Goal: Use online tool/utility: Utilize a website feature to perform a specific function

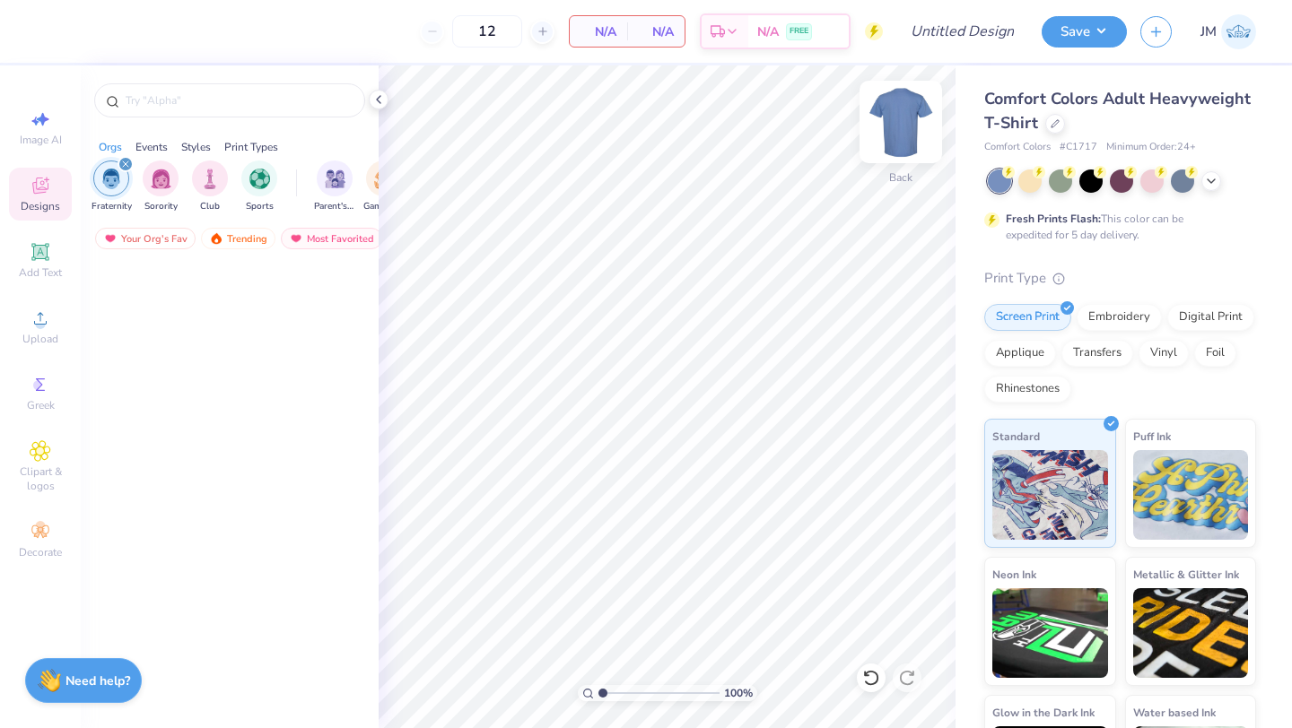
scroll to position [10968, 0]
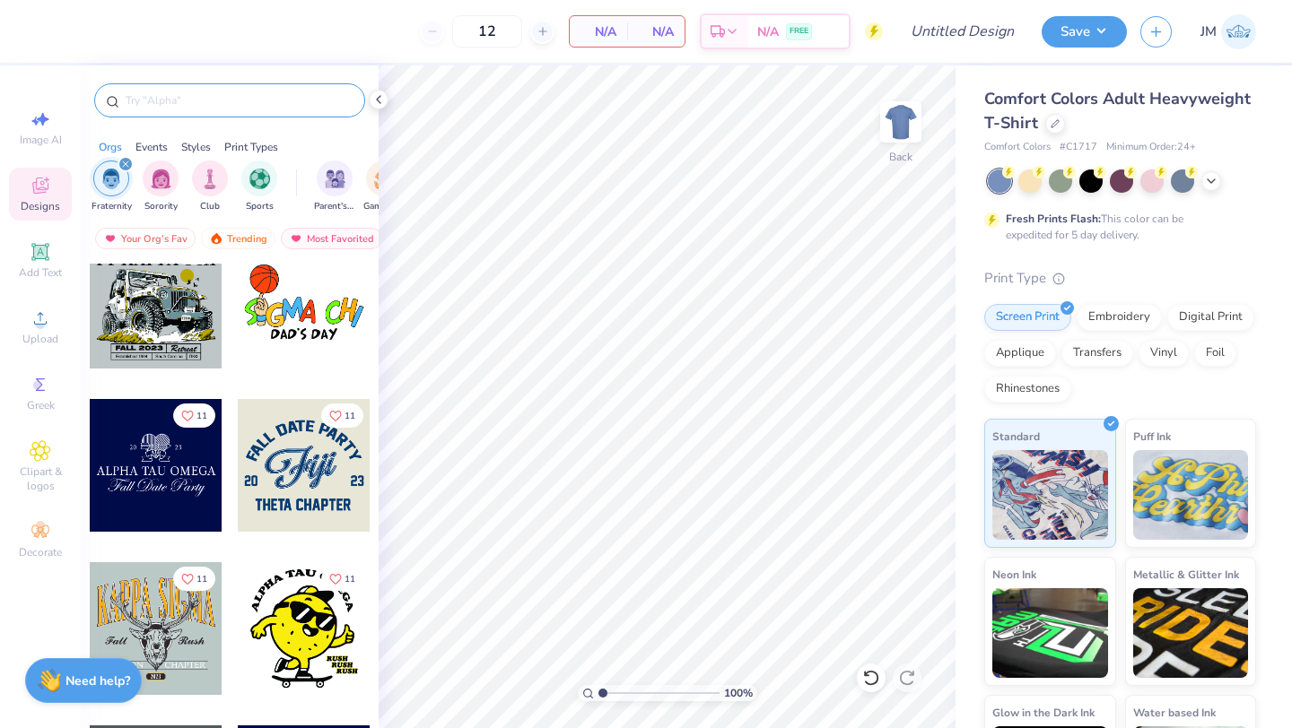
click at [231, 103] on input "text" at bounding box center [239, 101] width 230 height 18
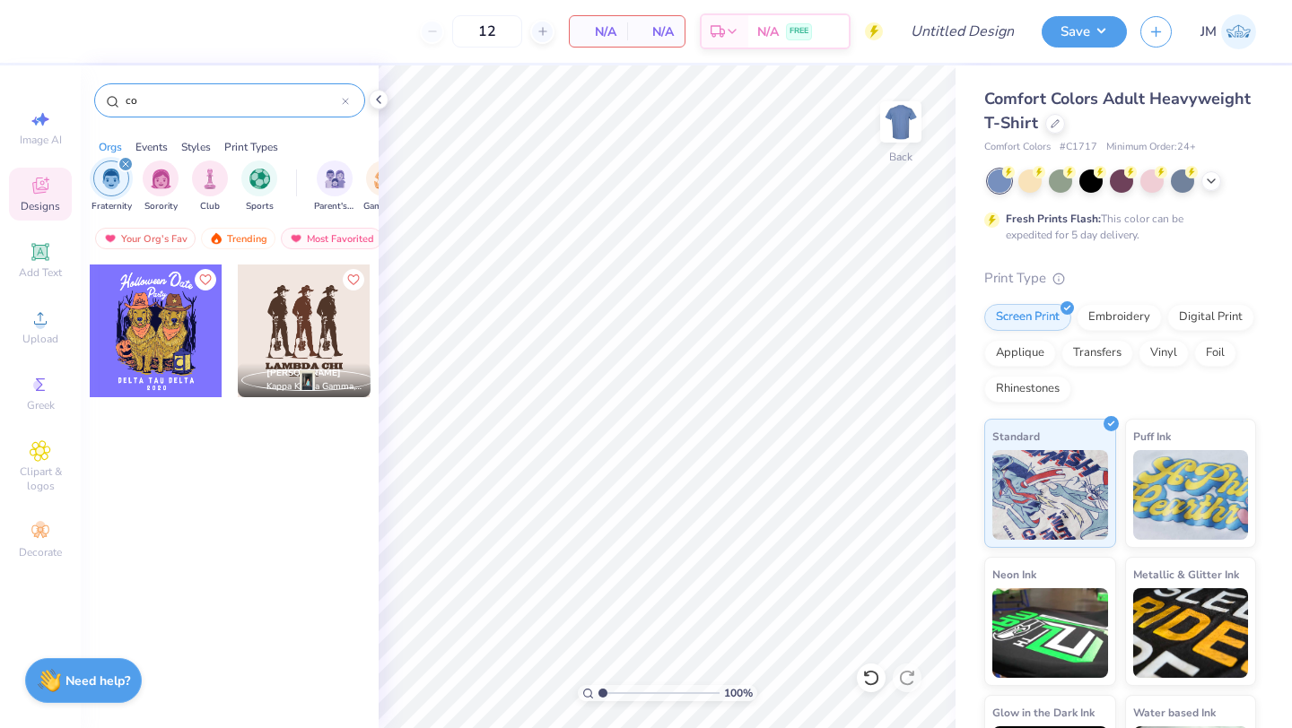
type input "c"
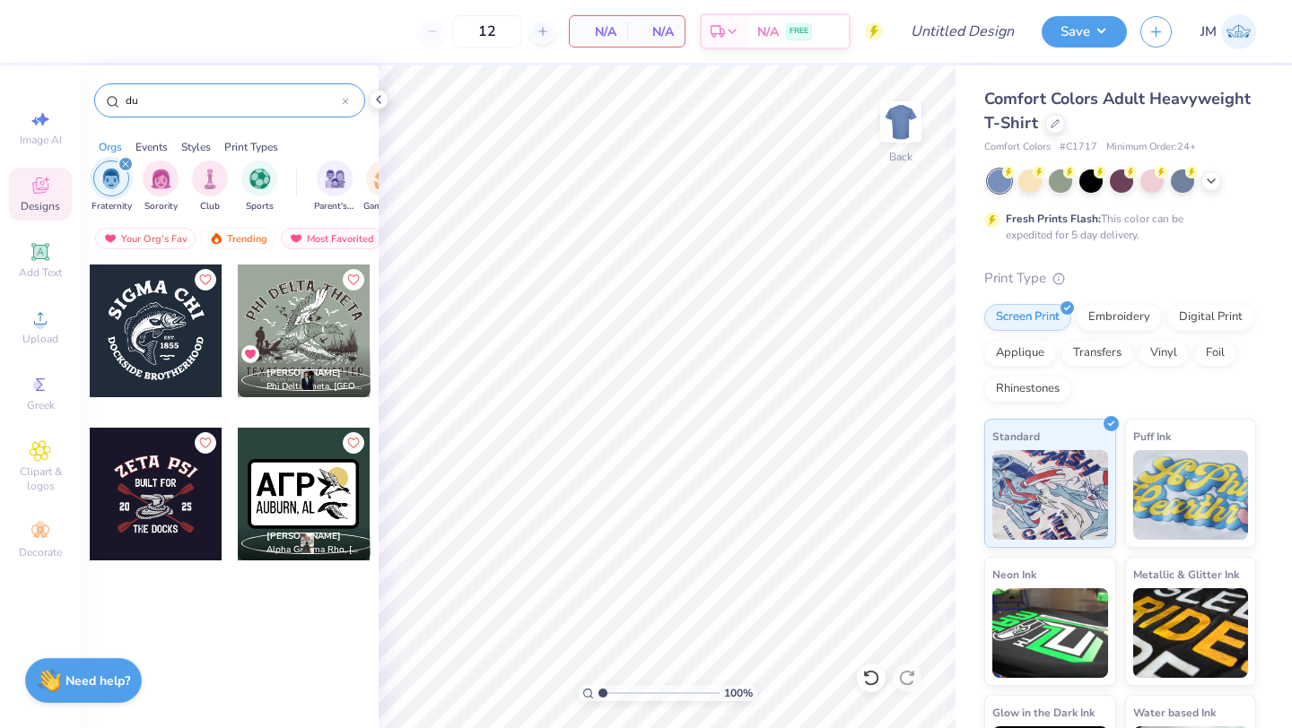
type input "d"
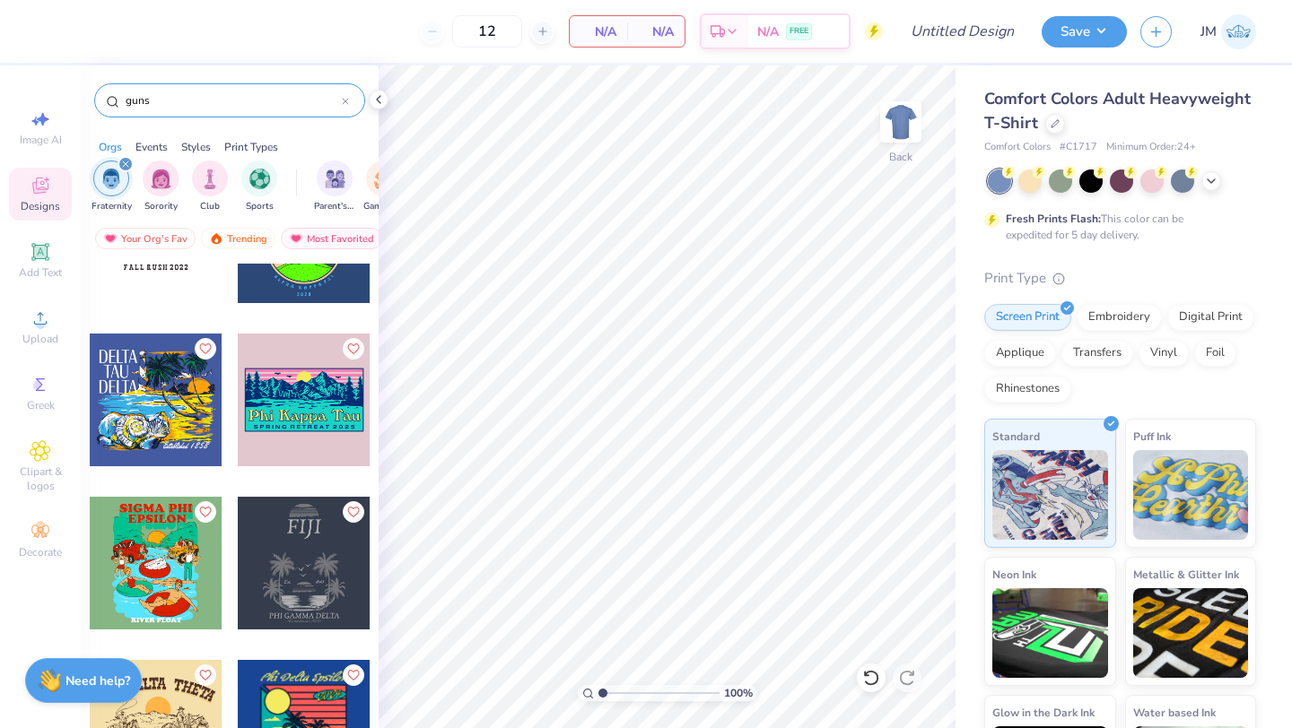
scroll to position [430, 0]
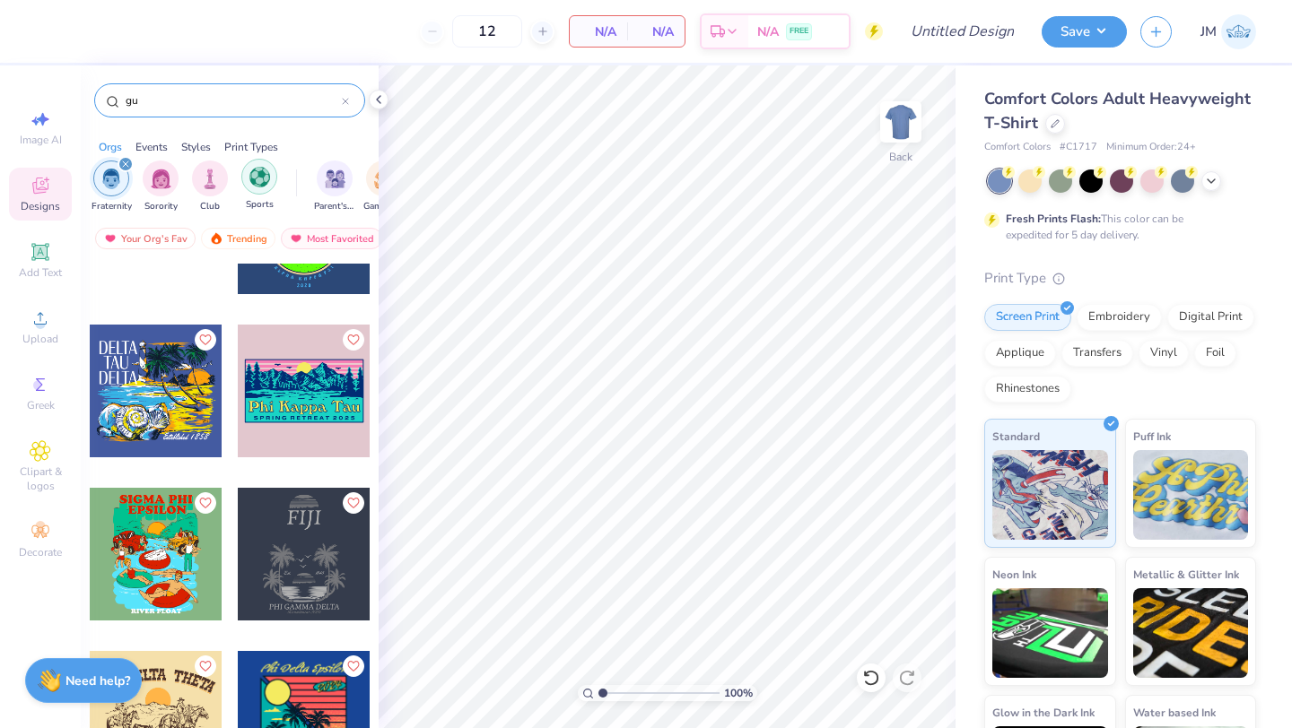
type input "g"
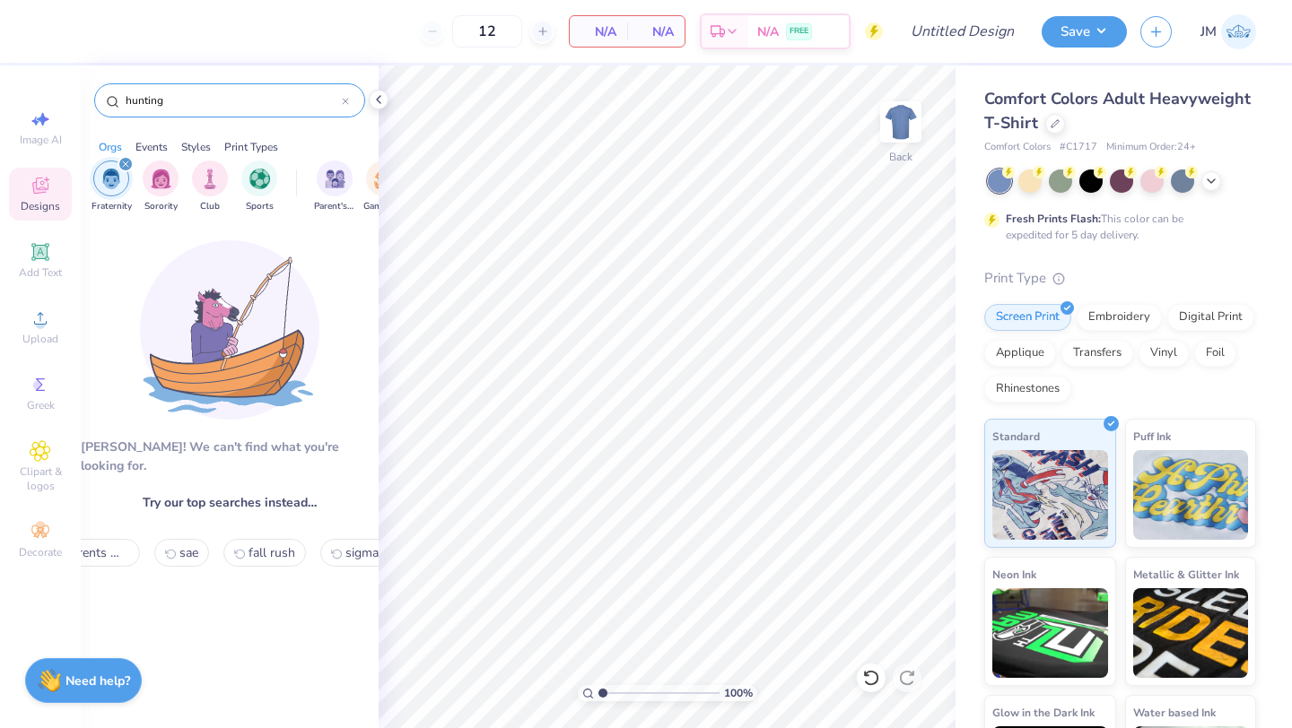
type input "hunting"
click at [126, 164] on icon "filter for Fraternity" at bounding box center [125, 164] width 7 height 7
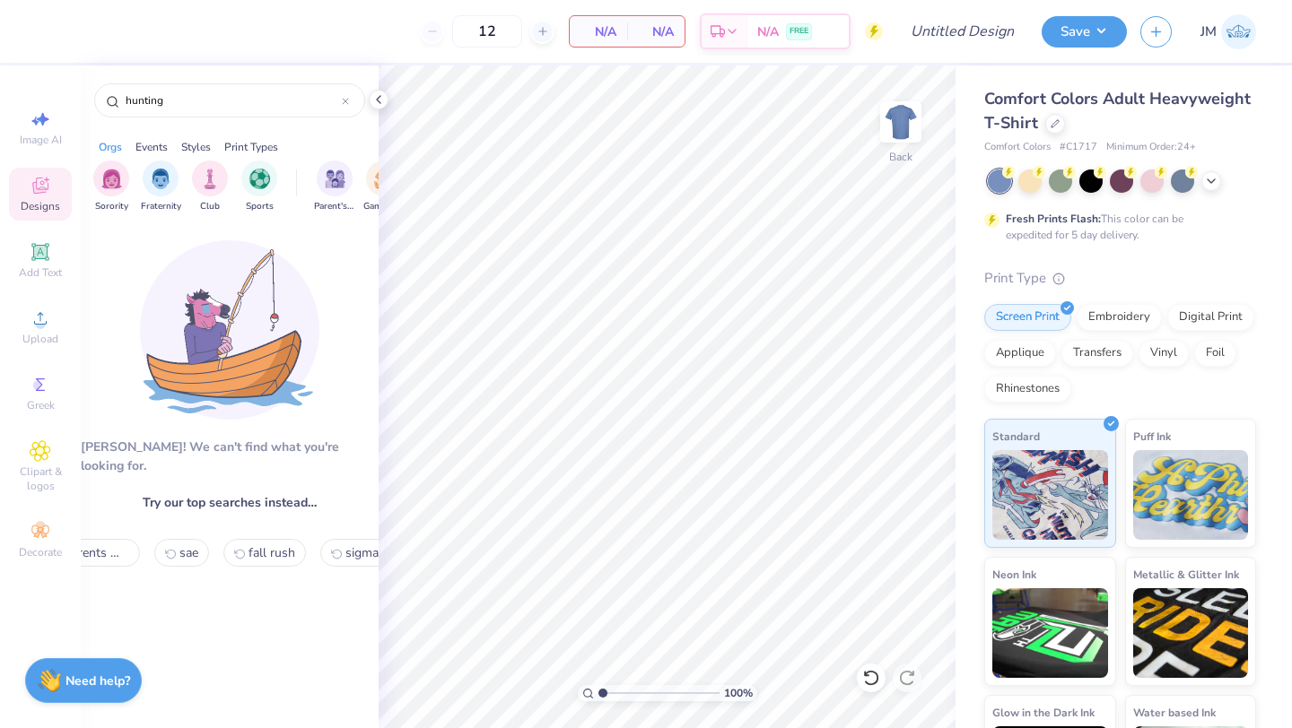
click at [201, 148] on div "Styles" at bounding box center [196, 147] width 30 height 16
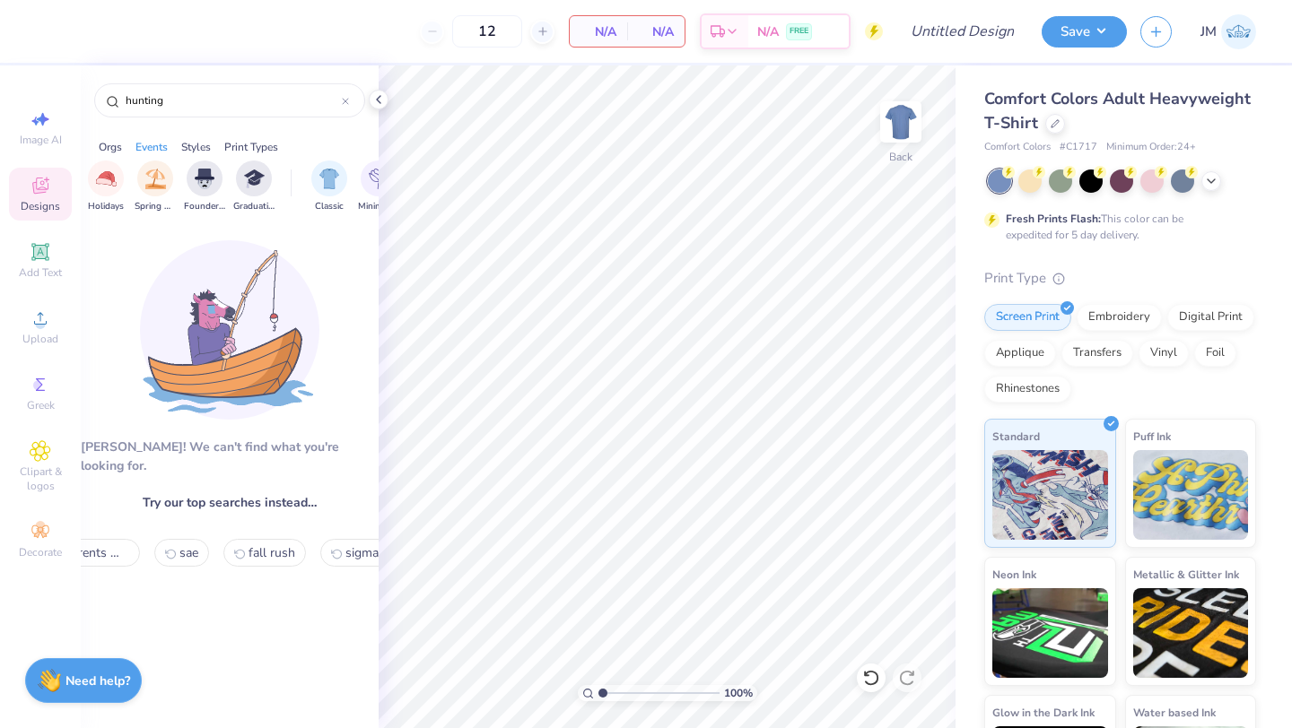
scroll to position [0, 940]
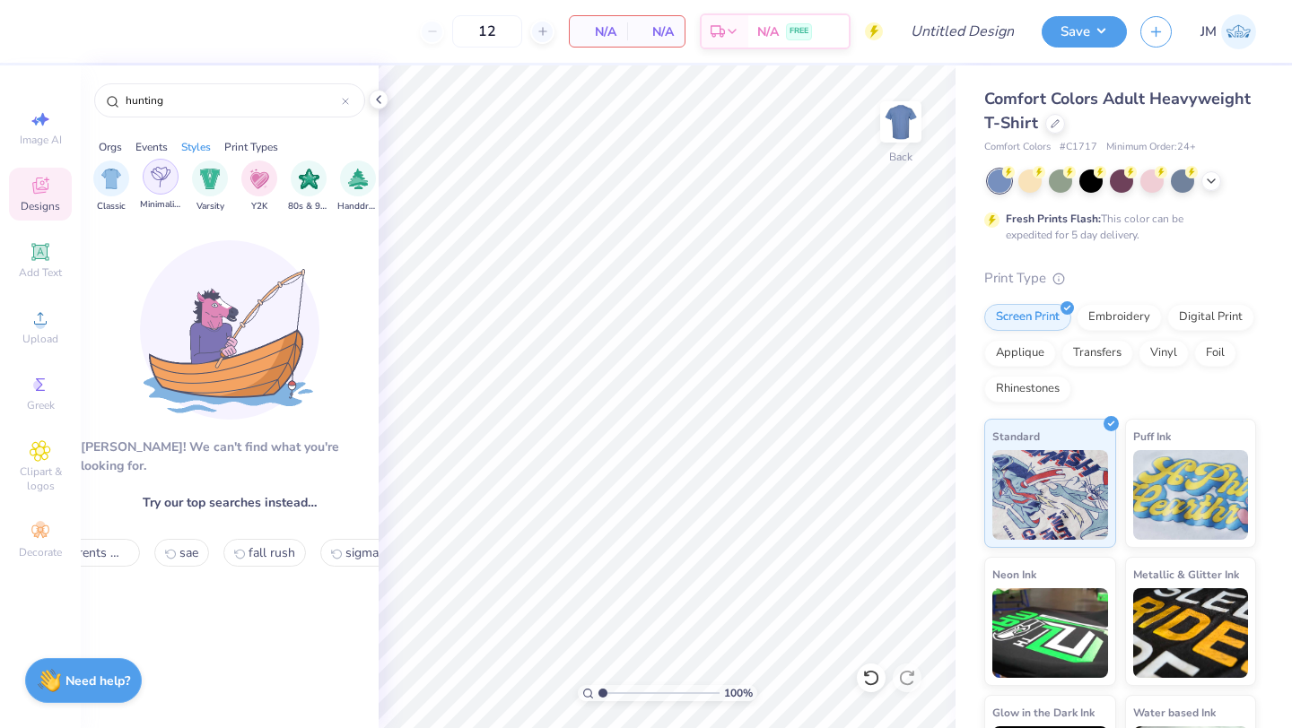
click at [148, 179] on div "filter for Minimalist" at bounding box center [161, 177] width 36 height 36
click at [346, 99] on icon at bounding box center [345, 101] width 7 height 7
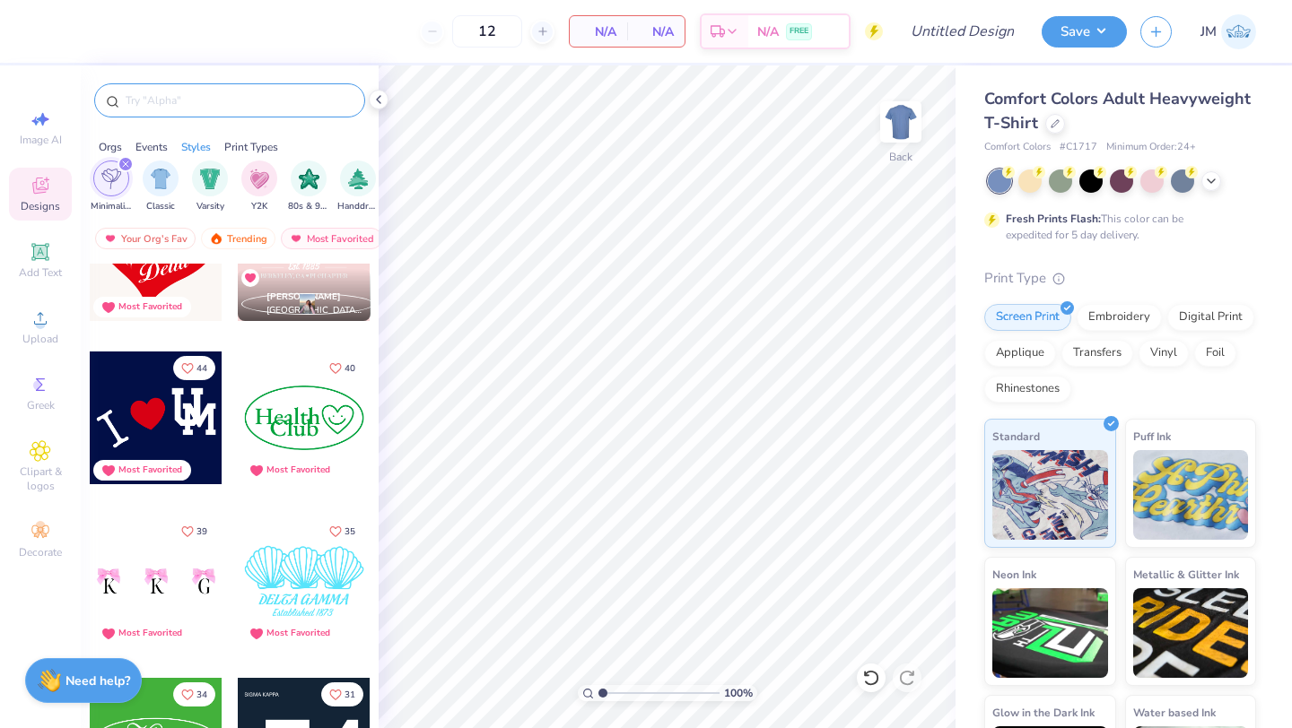
scroll to position [767, 0]
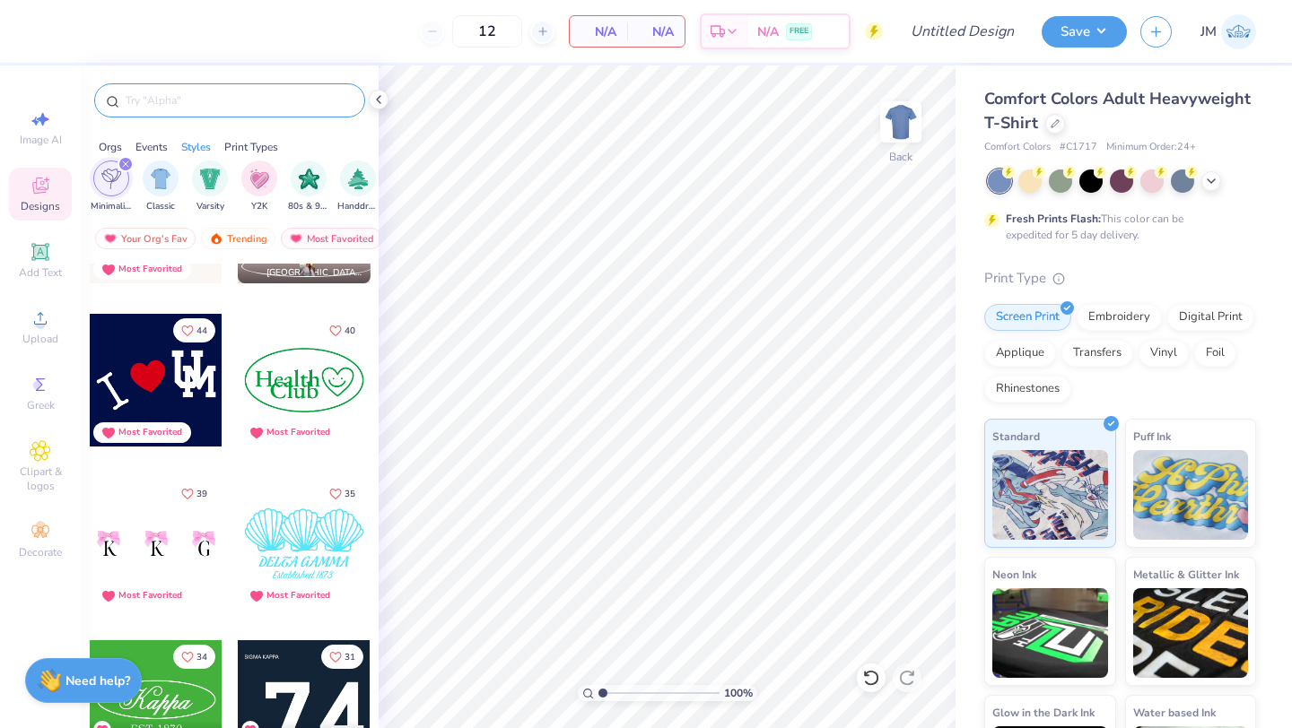
click at [118, 144] on div "Orgs" at bounding box center [110, 147] width 23 height 16
click at [104, 185] on img "filter for Sorority" at bounding box center [111, 177] width 21 height 21
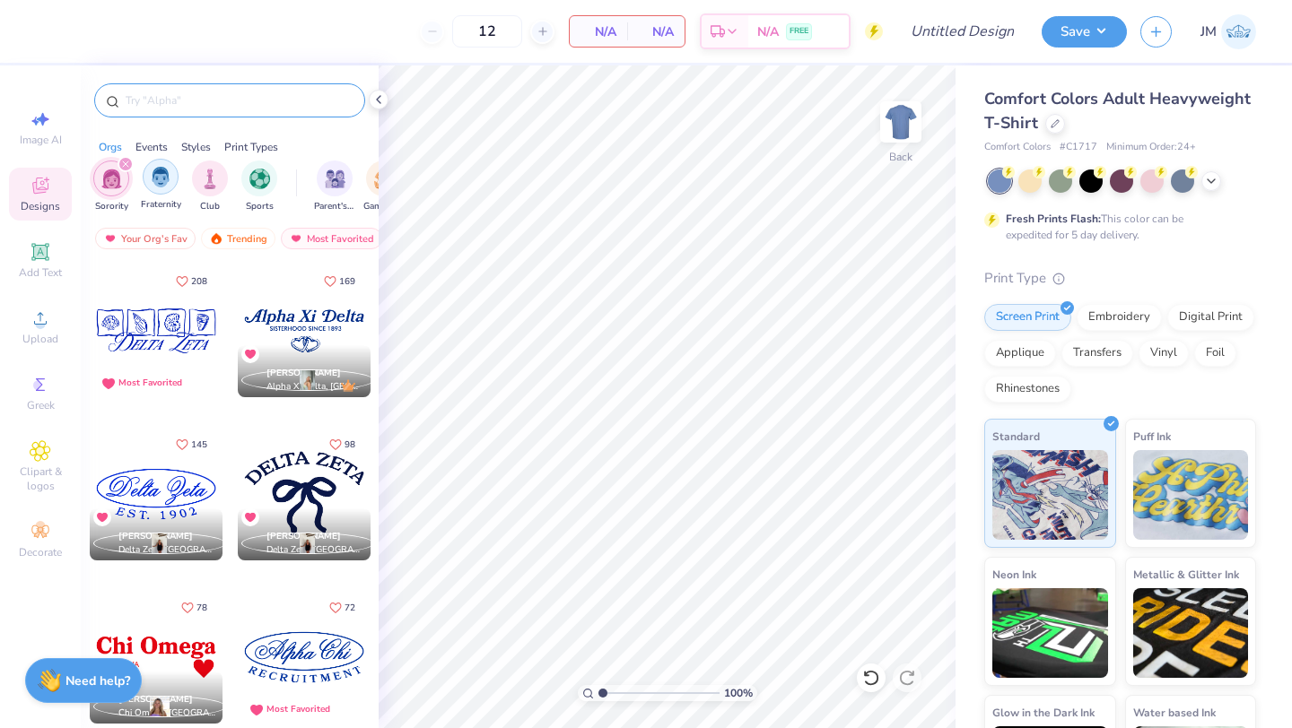
click at [168, 169] on img "filter for Fraternity" at bounding box center [161, 177] width 20 height 21
click at [176, 163] on icon "filter for Sorority" at bounding box center [174, 164] width 7 height 7
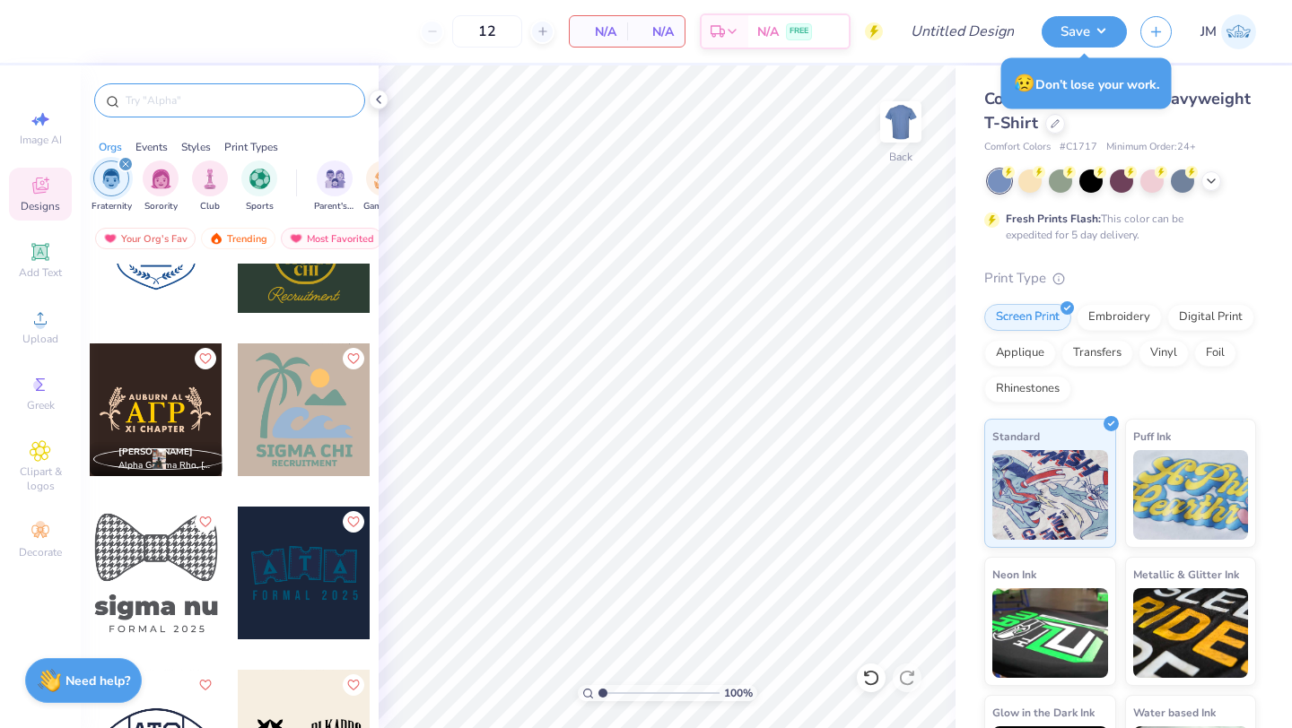
scroll to position [13210, 0]
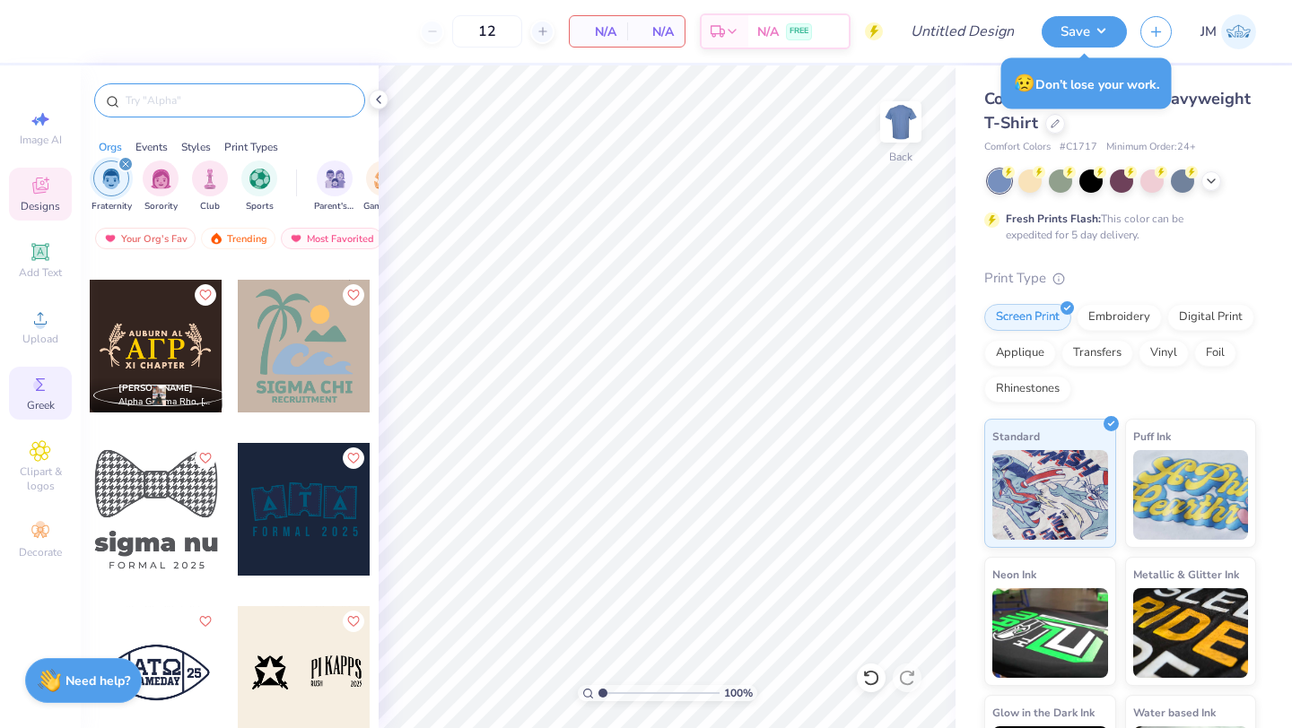
click at [38, 395] on icon at bounding box center [41, 385] width 22 height 22
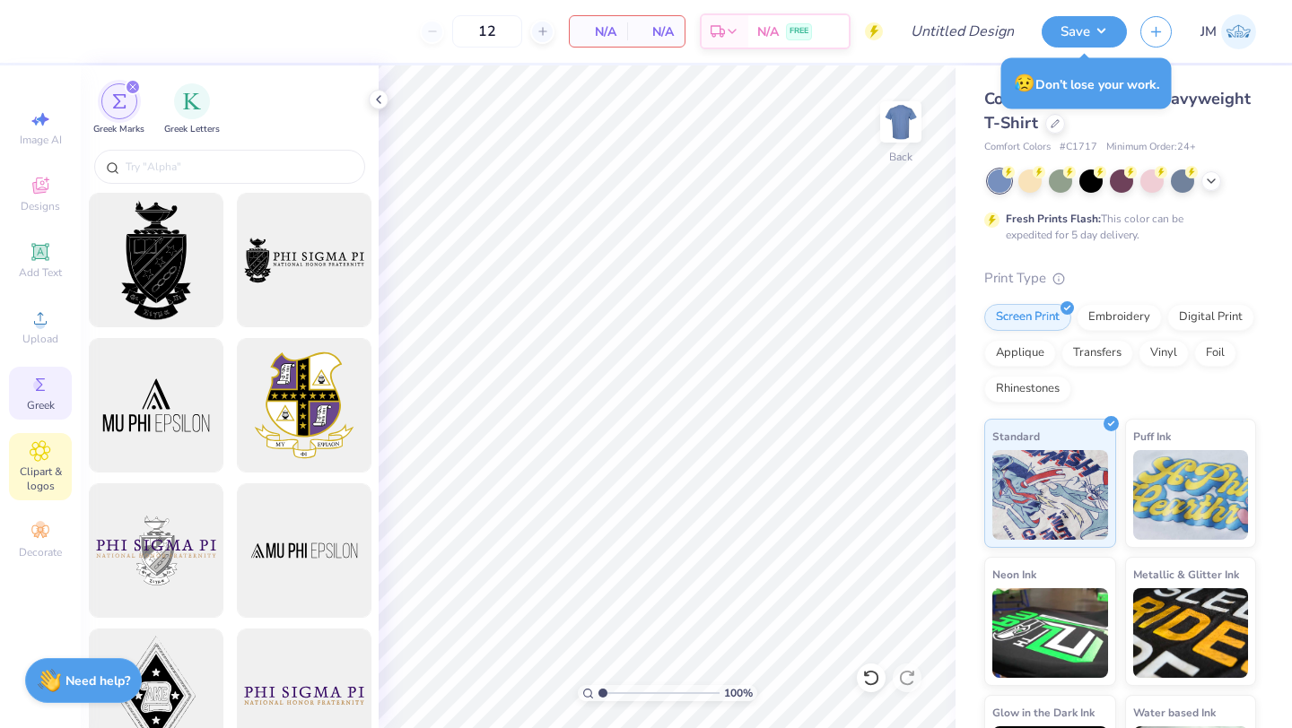
click at [48, 484] on span "Clipart & logos" at bounding box center [40, 479] width 63 height 29
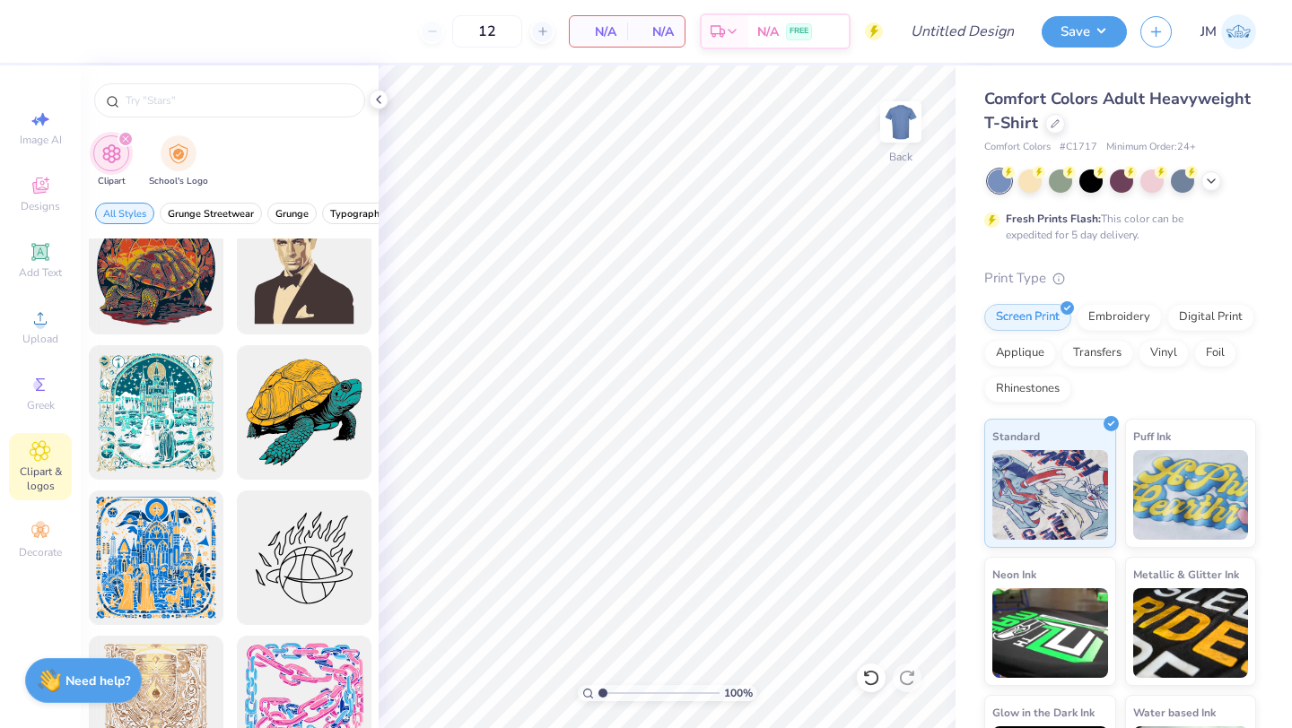
scroll to position [2802, 0]
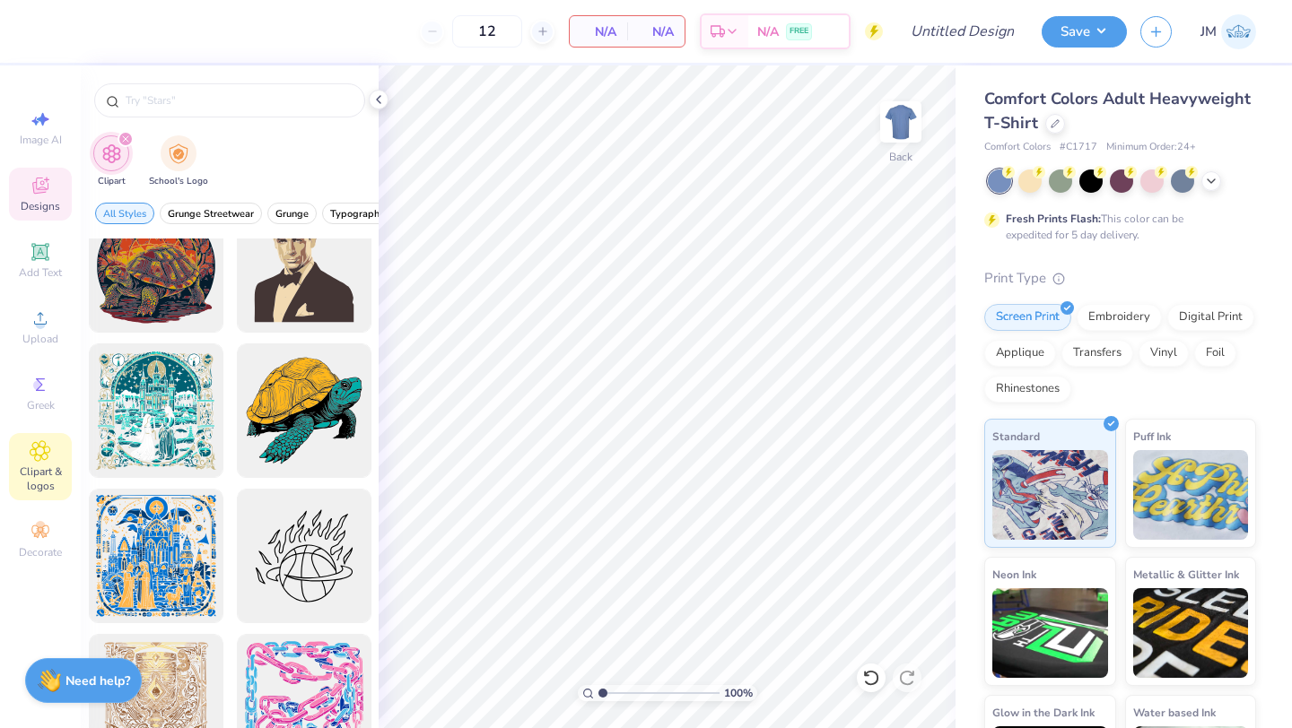
click at [46, 206] on span "Designs" at bounding box center [40, 206] width 39 height 14
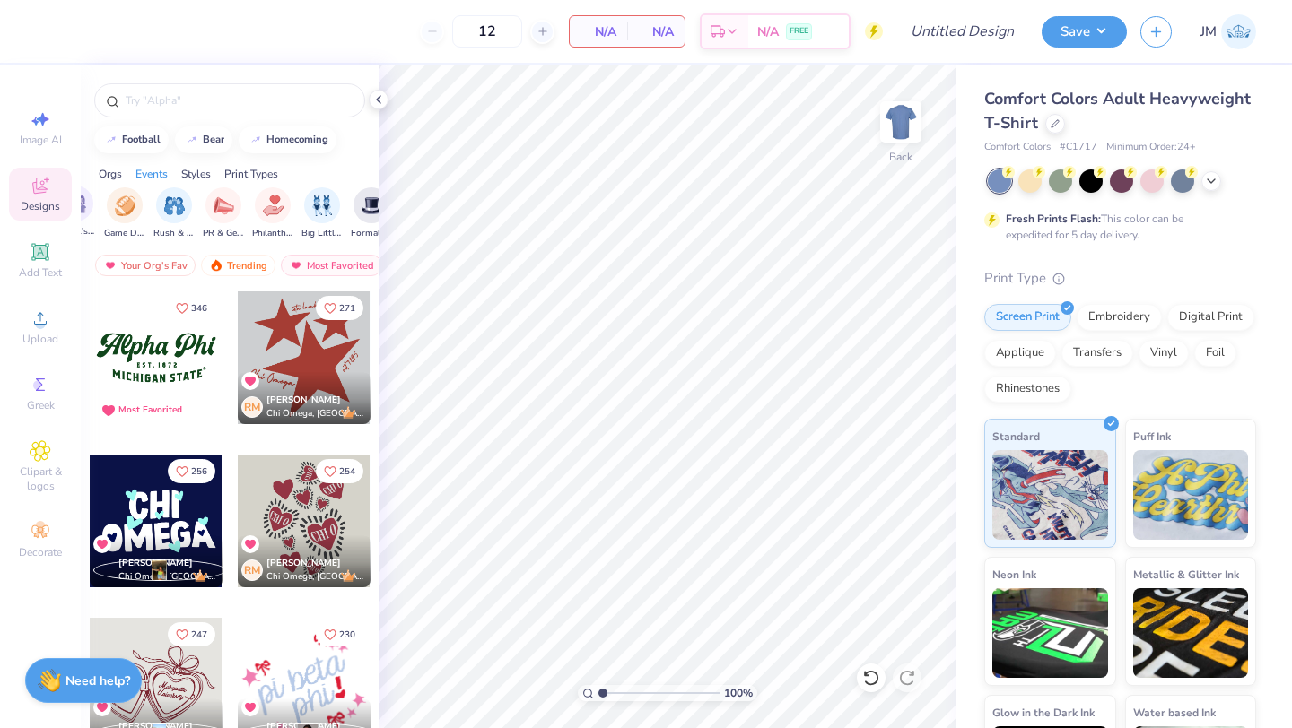
scroll to position [0, 266]
click at [169, 210] on img "filter for Rush & Bid" at bounding box center [168, 204] width 21 height 21
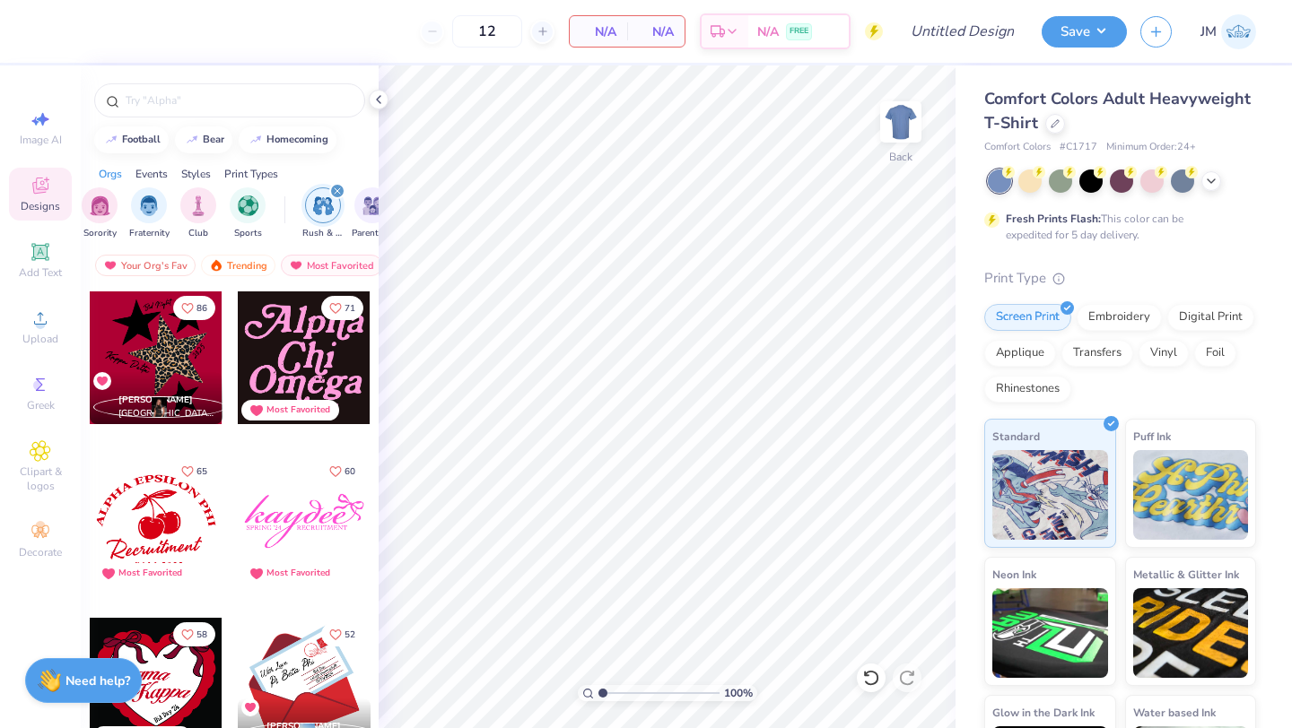
scroll to position [0, 0]
click at [151, 208] on img "filter for Fraternity" at bounding box center [161, 204] width 20 height 21
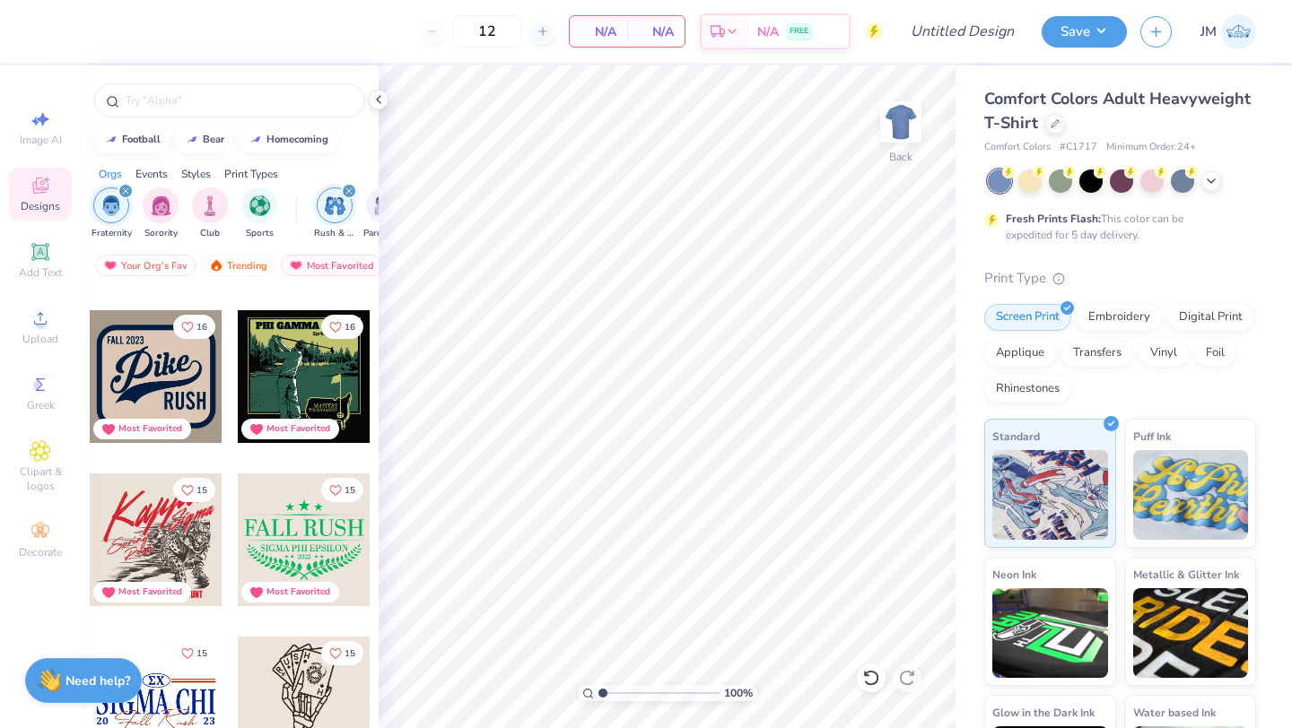
scroll to position [1593, 0]
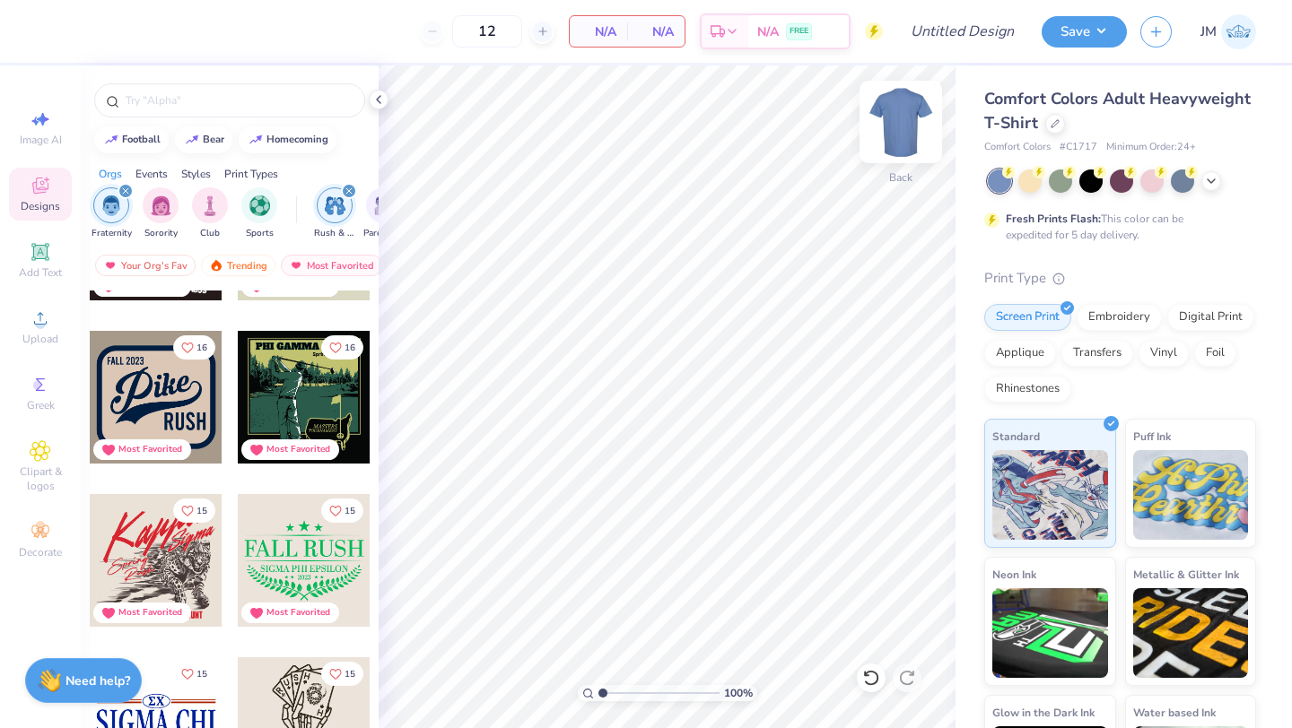
click at [884, 123] on img at bounding box center [901, 122] width 72 height 72
click at [327, 404] on div at bounding box center [304, 397] width 133 height 133
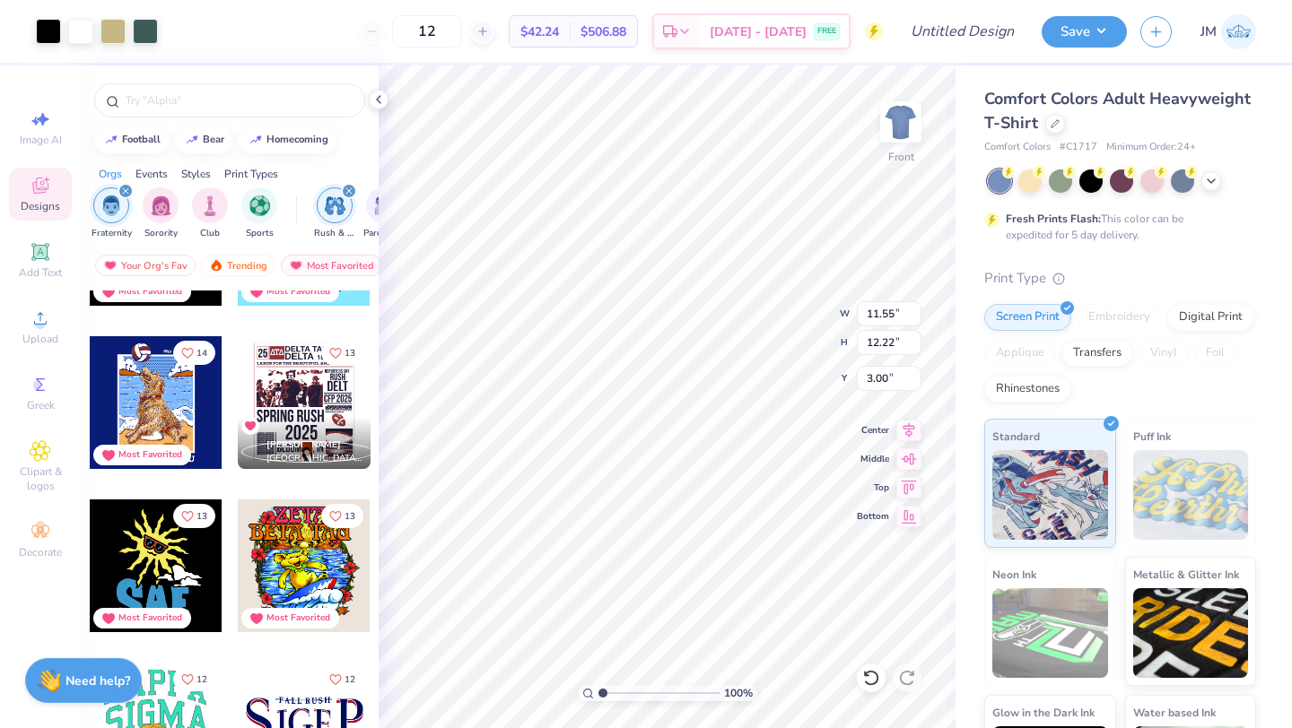
scroll to position [2192, 0]
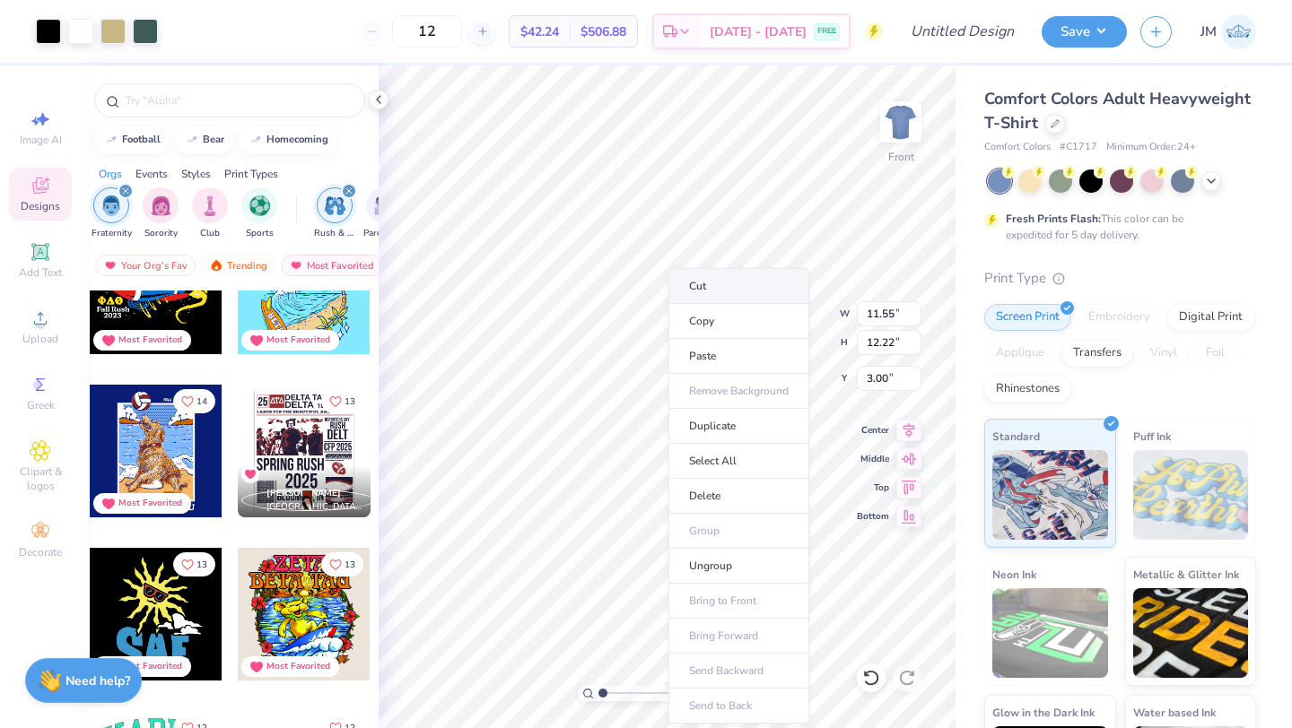
click at [711, 291] on li "Cut" at bounding box center [738, 286] width 141 height 36
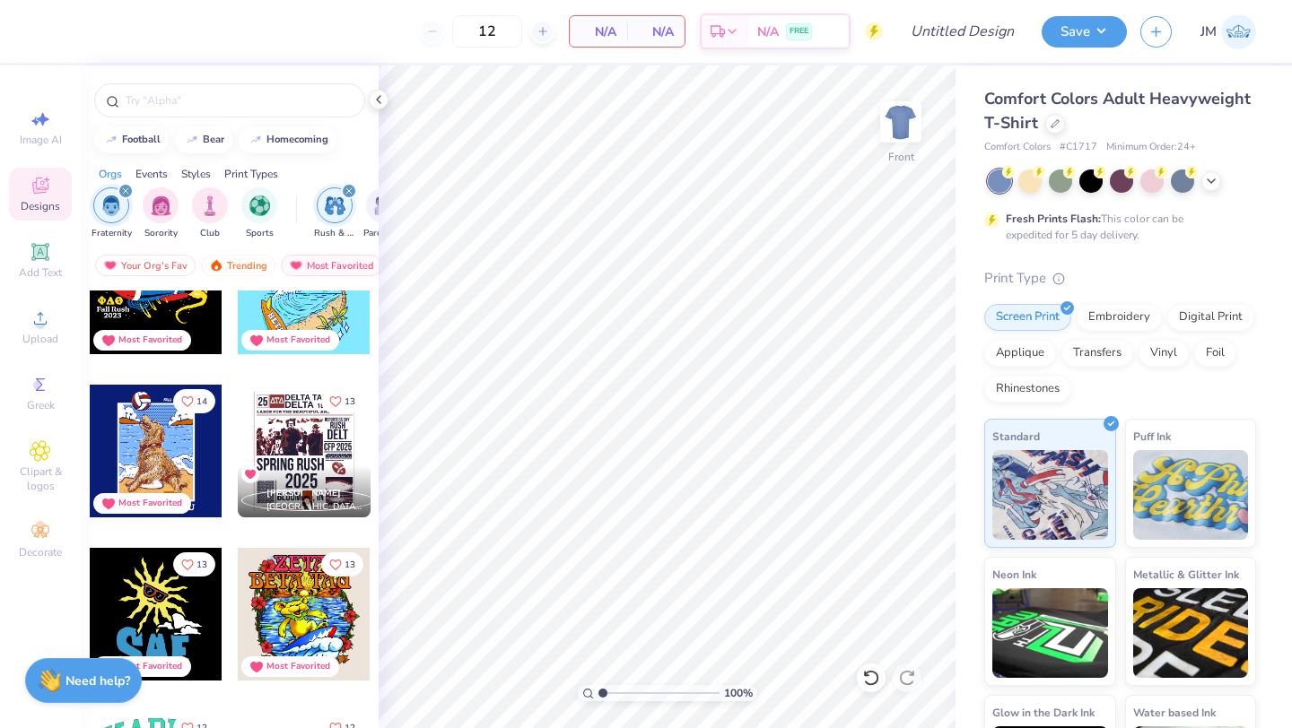
click at [316, 449] on div at bounding box center [304, 451] width 133 height 133
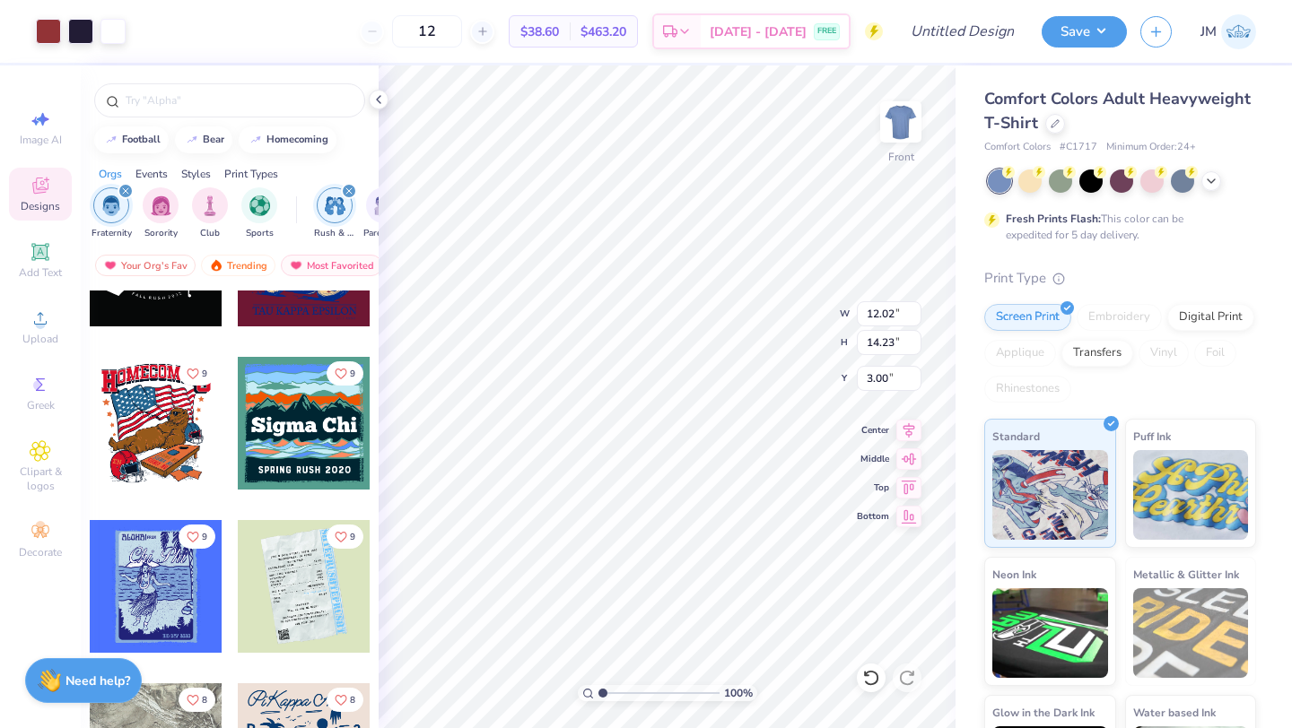
scroll to position [4831, 0]
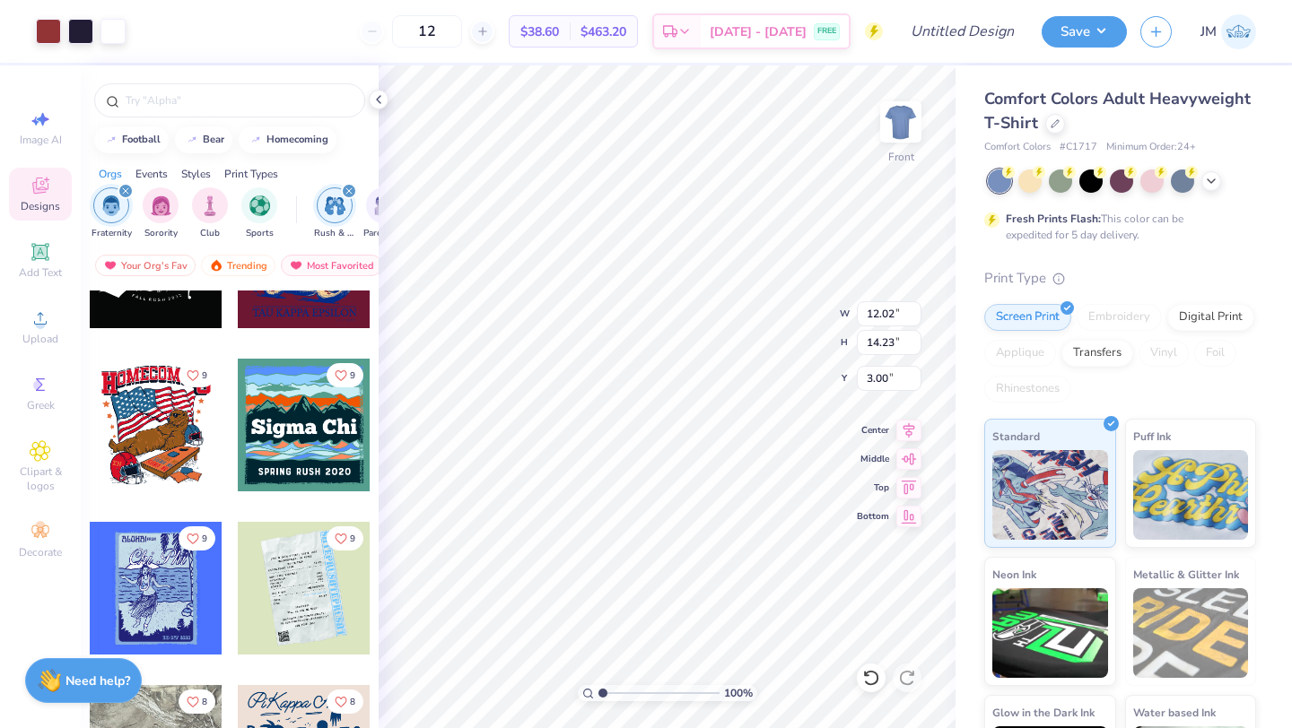
click at [151, 438] on div at bounding box center [156, 425] width 133 height 133
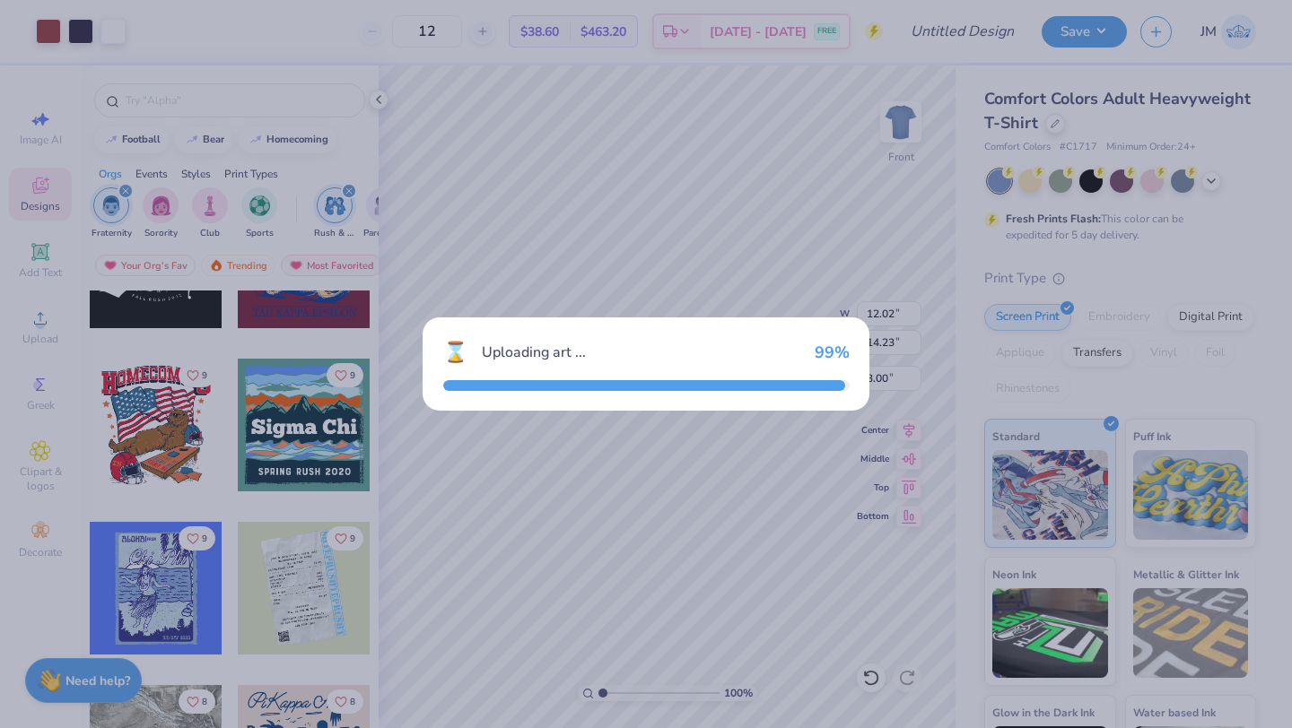
type input "11.36"
type input "12.30"
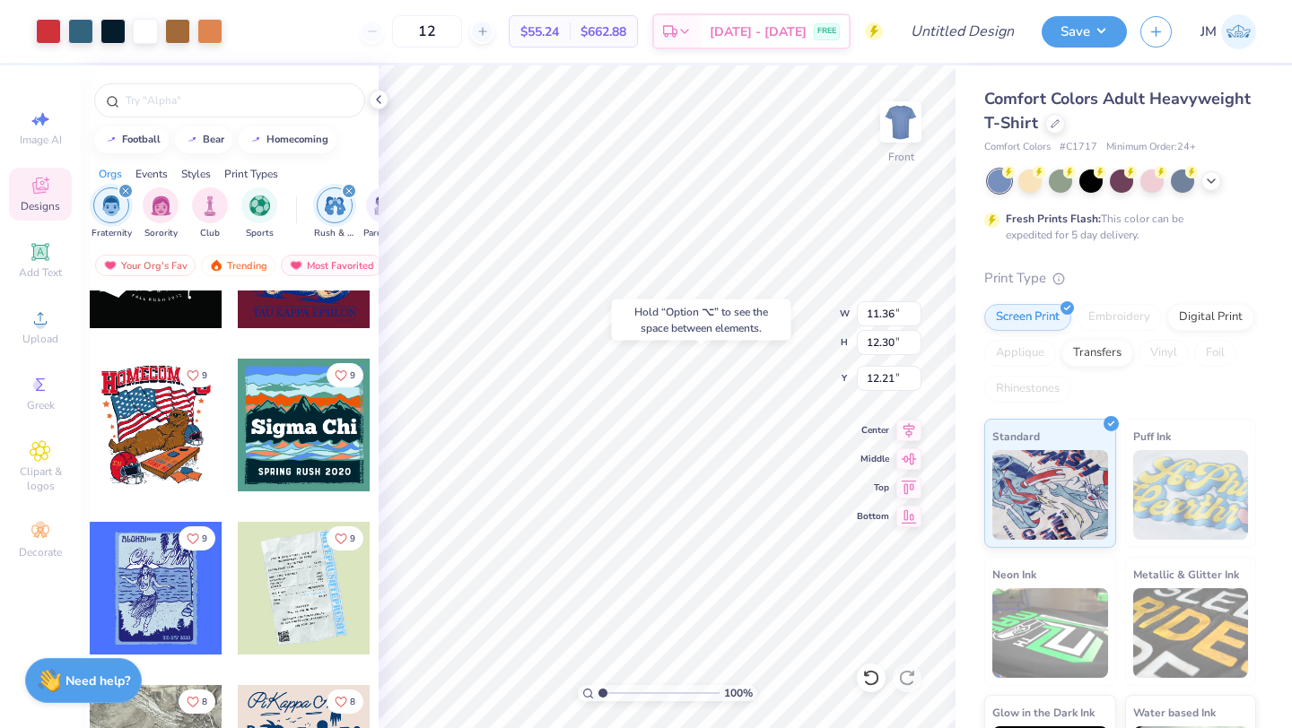
type input "12.21"
type input "12.02"
type input "14.23"
type input "3.00"
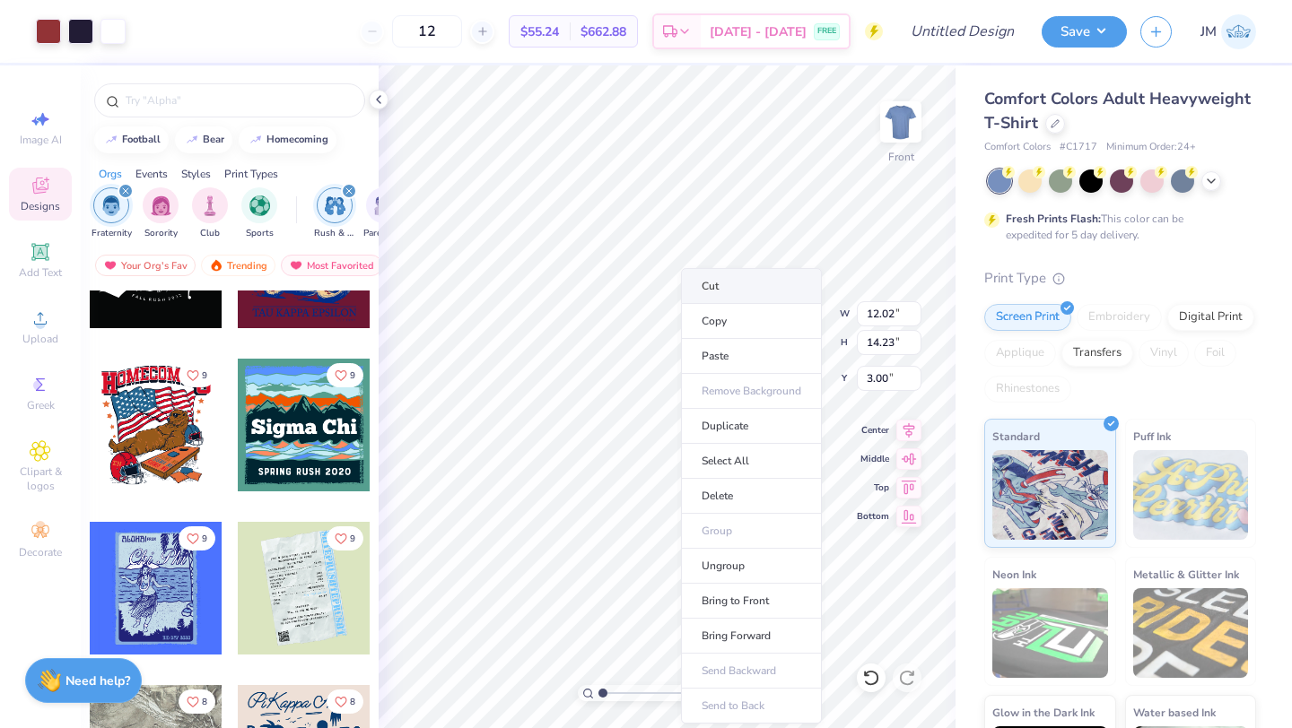
click at [728, 297] on li "Cut" at bounding box center [751, 286] width 141 height 36
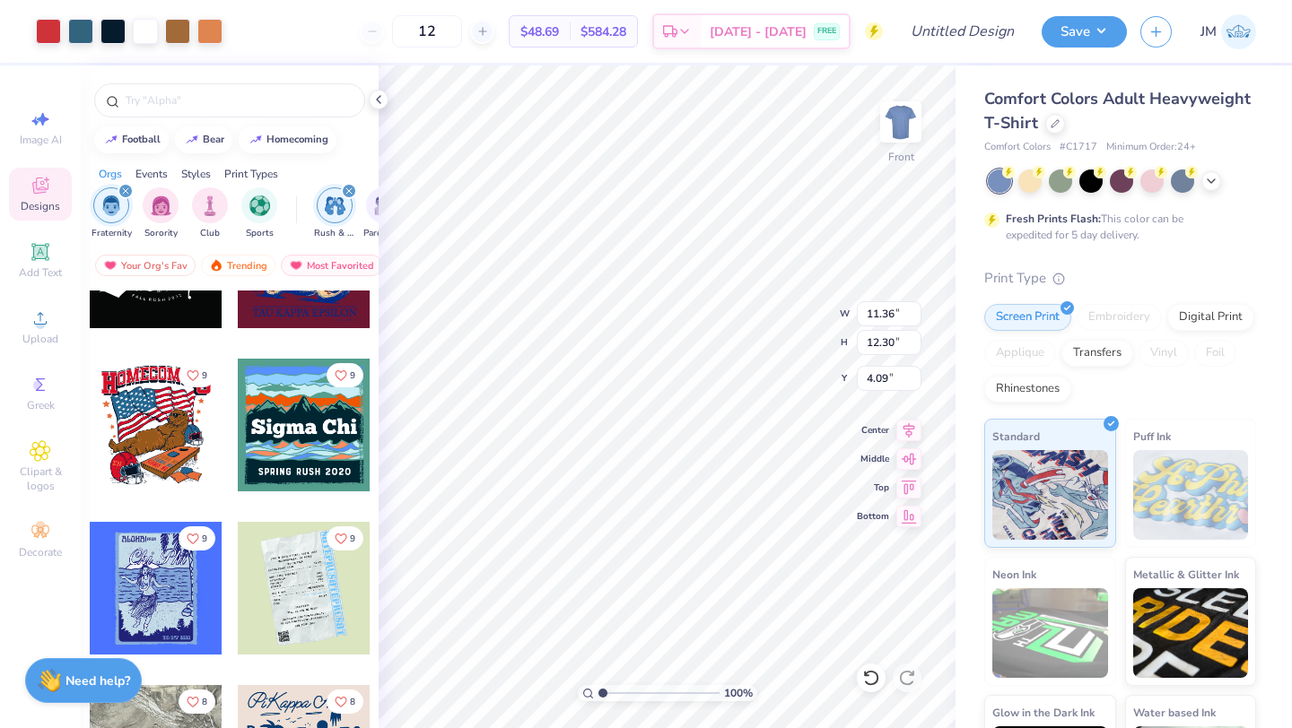
type input "4.09"
